Goal: Task Accomplishment & Management: Manage account settings

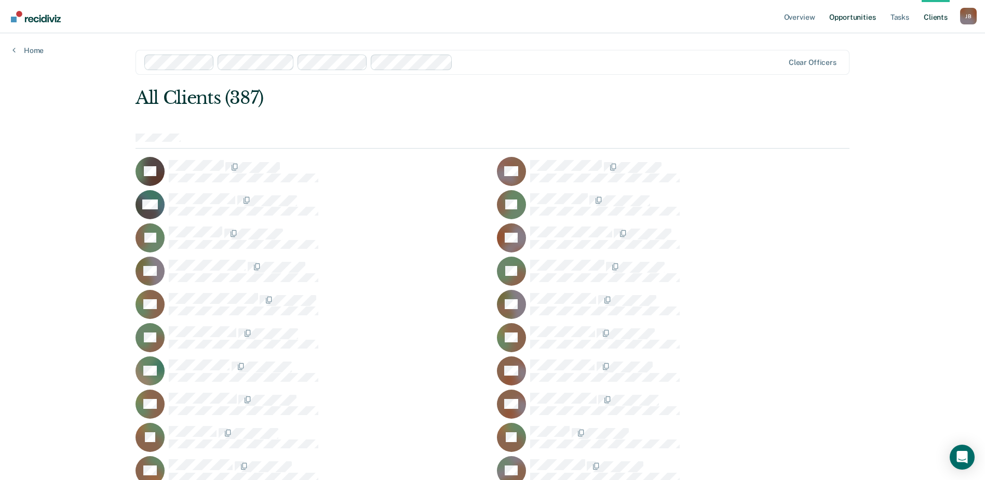
click at [853, 22] on link "Opportunities" at bounding box center [852, 16] width 50 height 33
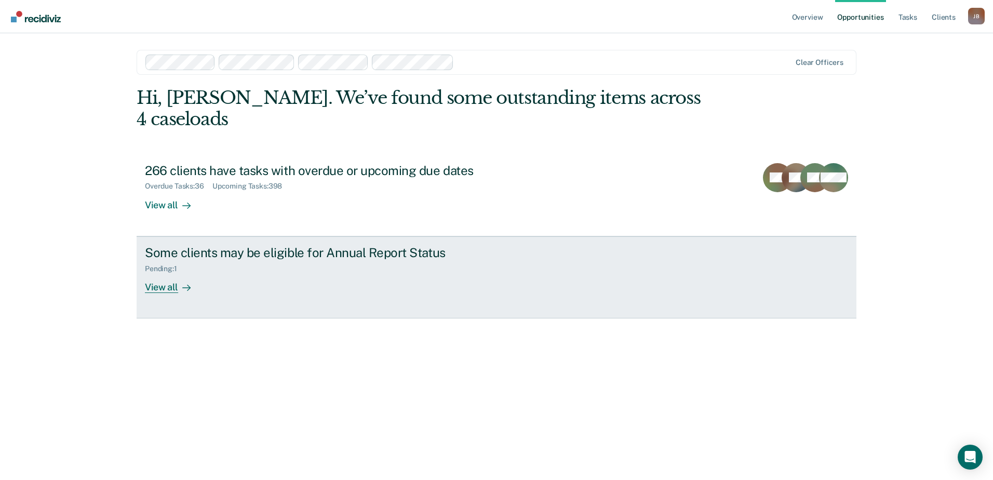
click at [164, 273] on div "View all" at bounding box center [174, 283] width 58 height 20
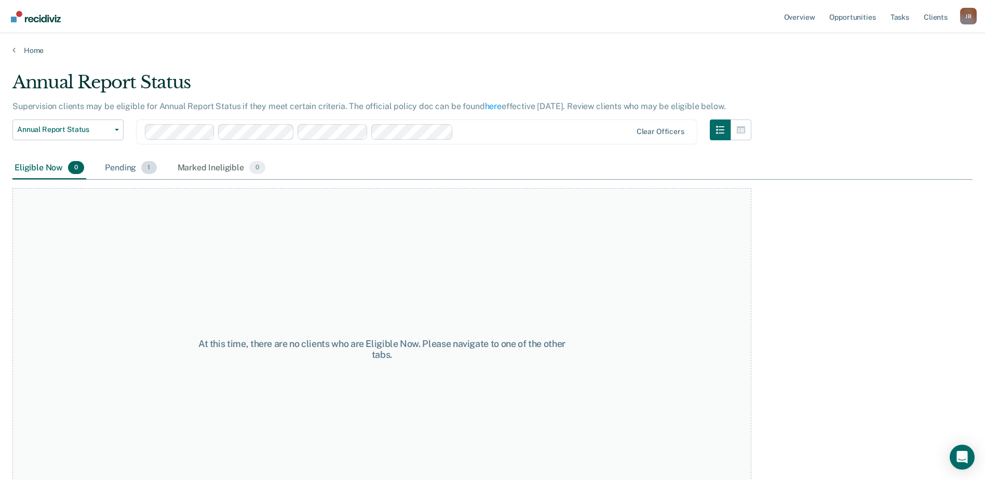
click at [120, 170] on div "Pending 1" at bounding box center [131, 168] width 56 height 23
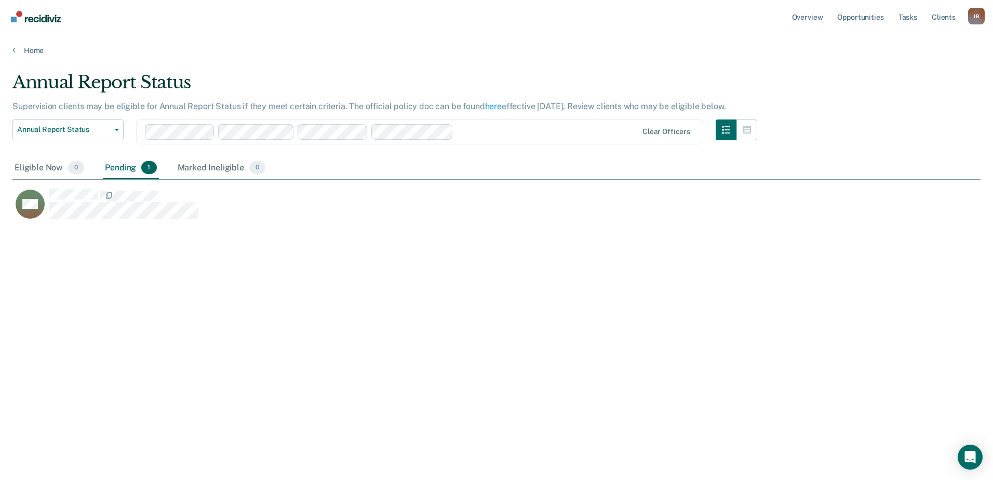
scroll to position [323, 960]
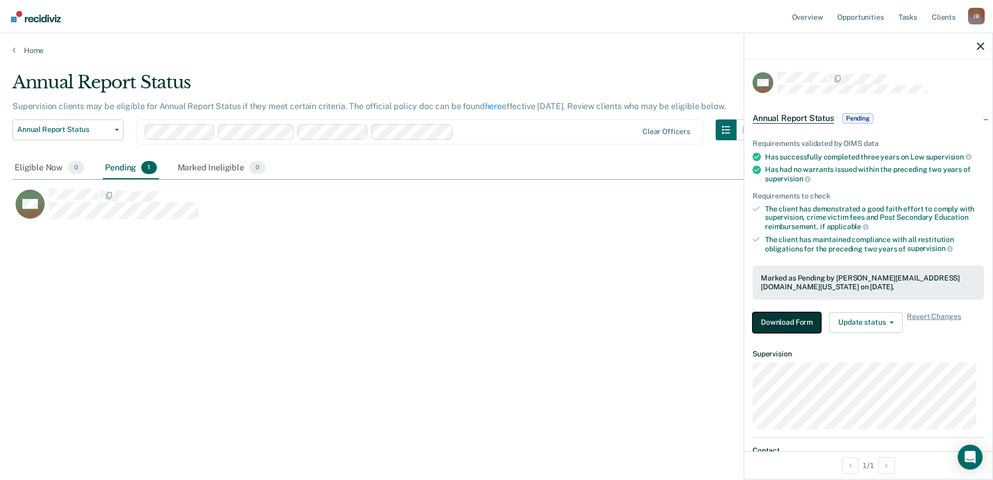
click at [778, 317] on button "Download Form" at bounding box center [787, 322] width 69 height 21
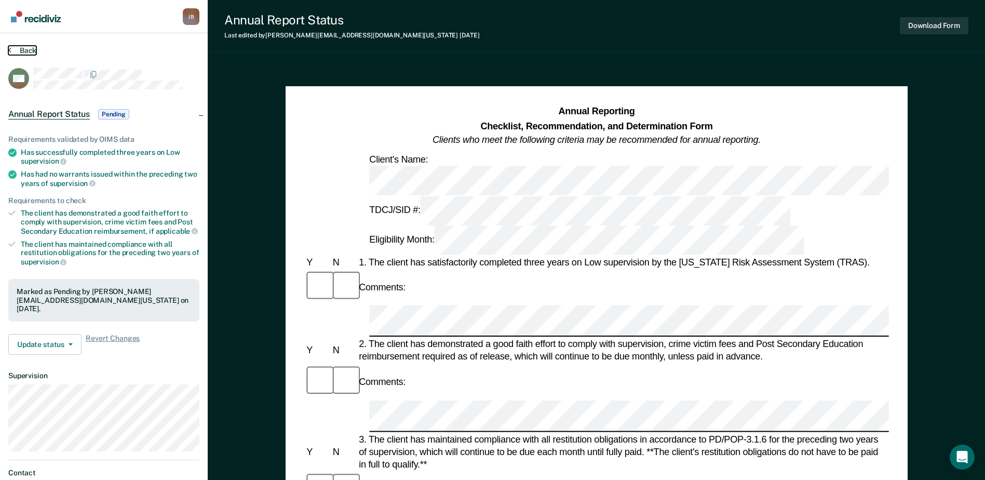
click at [26, 47] on button "Back" at bounding box center [22, 50] width 28 height 9
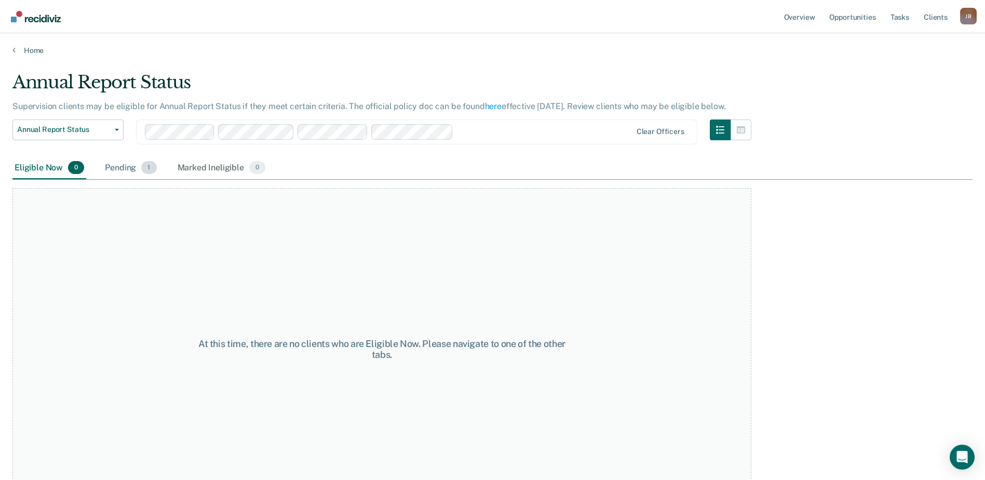
click at [110, 167] on div "Pending 1" at bounding box center [131, 168] width 56 height 23
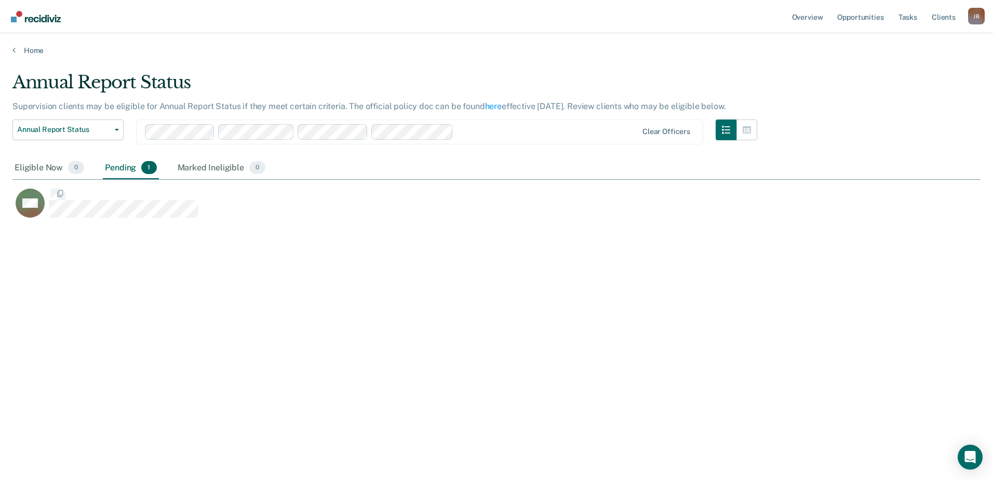
scroll to position [323, 960]
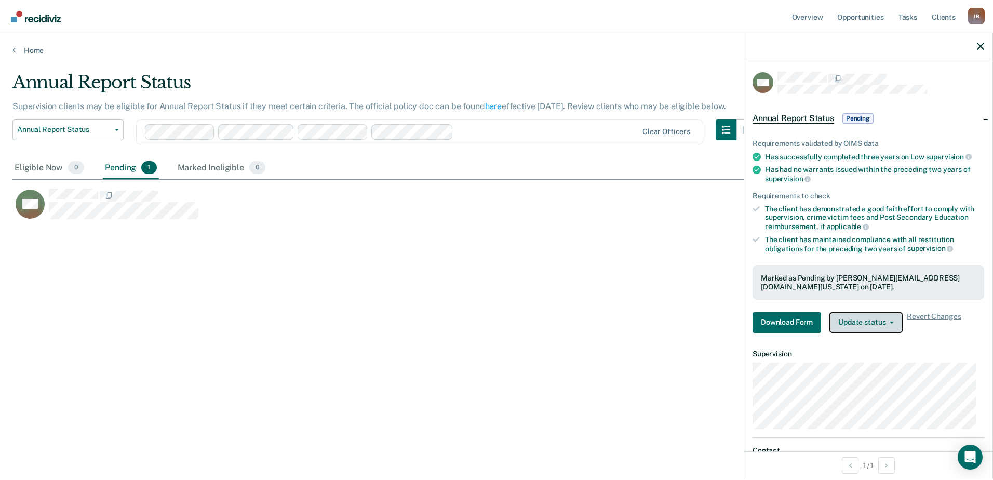
click at [866, 322] on button "Update status" at bounding box center [865, 322] width 73 height 21
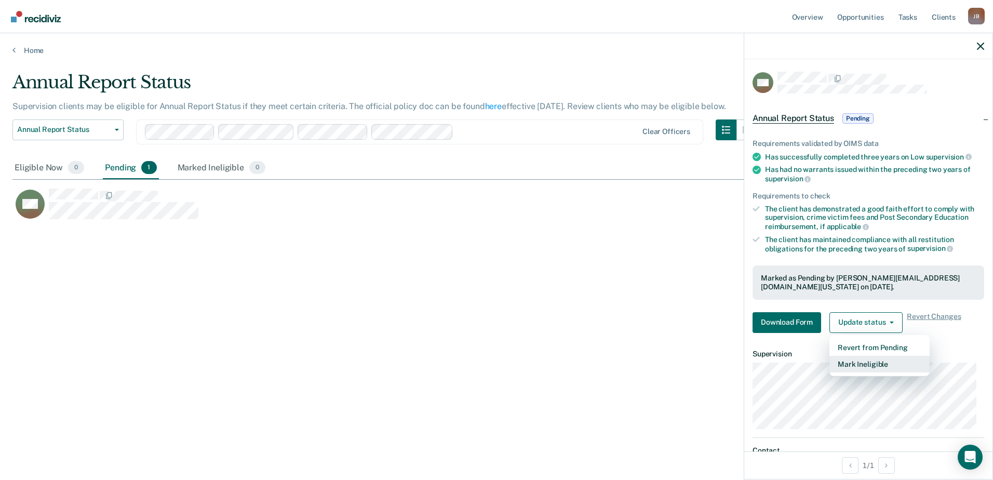
click at [867, 360] on button "Mark Ineligible" at bounding box center [879, 364] width 100 height 17
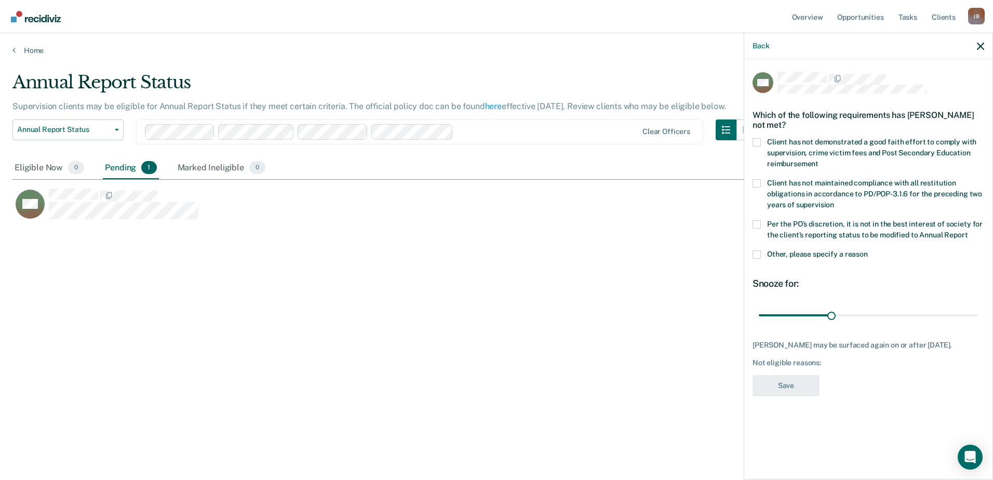
click at [757, 253] on span at bounding box center [757, 254] width 8 height 8
click at [868, 250] on input "Other, please specify a reason" at bounding box center [868, 250] width 0 height 0
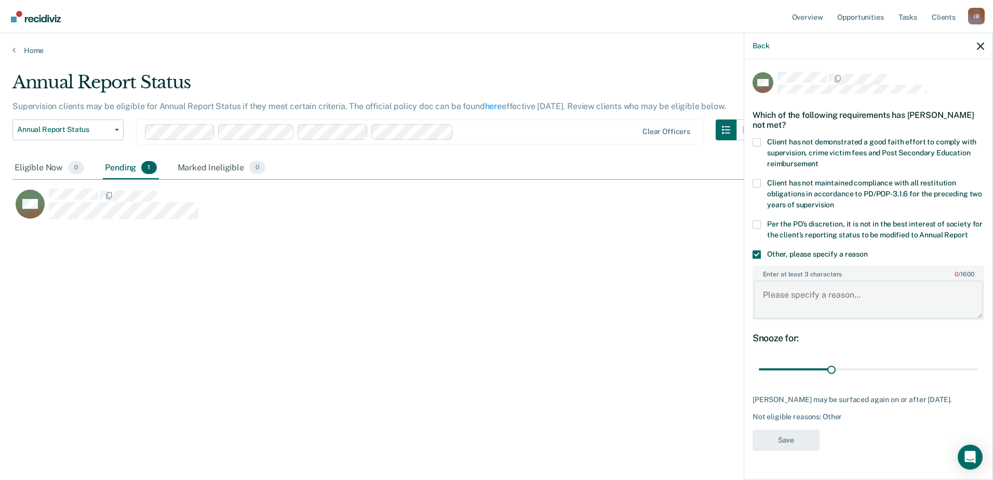
click at [797, 297] on textarea "Enter at least 3 characters 0 / 1600" at bounding box center [869, 299] width 230 height 38
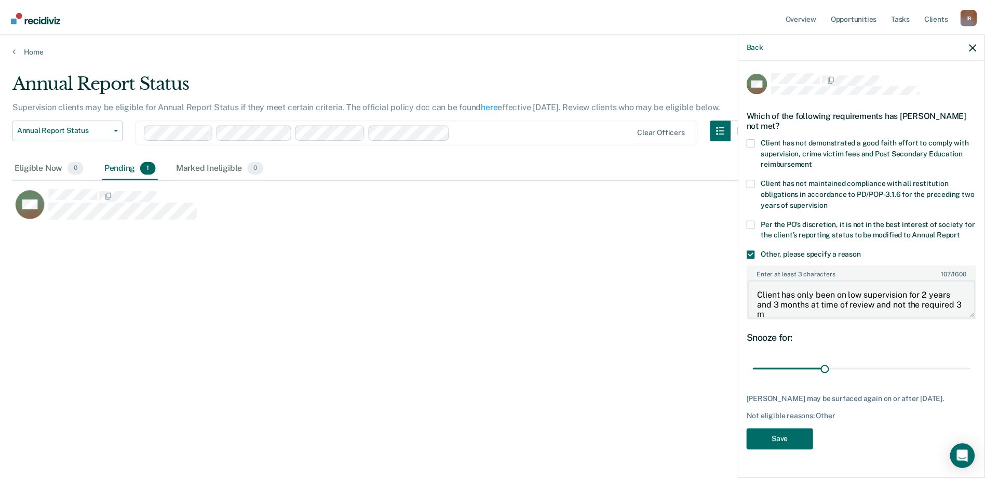
scroll to position [2, 0]
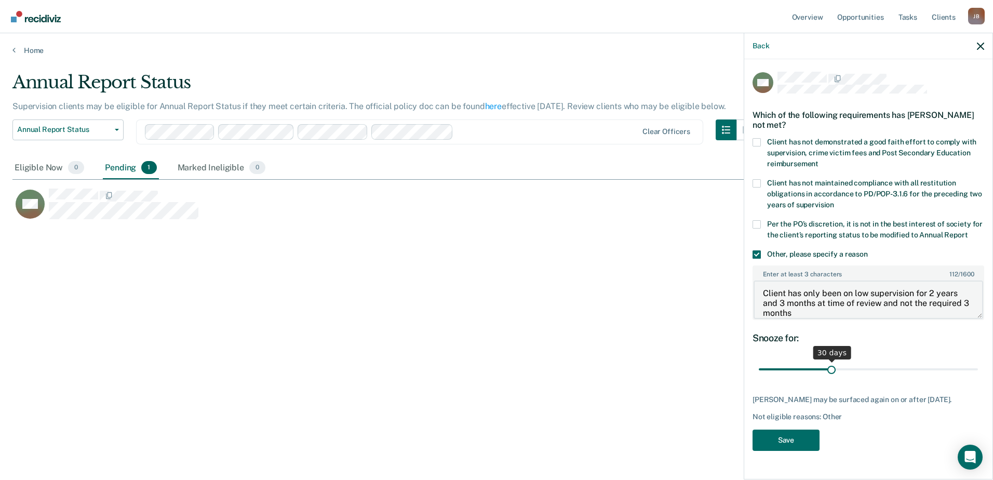
type textarea "Client has only been on low supervision for 2 years and 3 months at time of rev…"
drag, startPoint x: 833, startPoint y: 368, endPoint x: 989, endPoint y: 366, distance: 156.3
type input "90"
click at [978, 366] on input "range" at bounding box center [868, 369] width 219 height 18
click at [810, 436] on button "Save" at bounding box center [786, 440] width 67 height 21
